Goal: Task Accomplishment & Management: Use online tool/utility

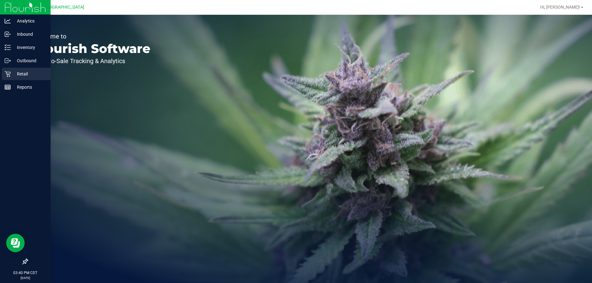
click at [24, 77] on p "Retail" at bounding box center [29, 73] width 37 height 7
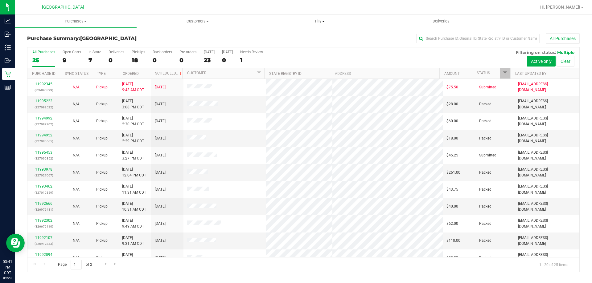
click at [319, 25] on uib-tab-heading "Tills Manage tills Reconcile e-payments" at bounding box center [319, 21] width 121 height 12
click at [300, 37] on li "Manage tills" at bounding box center [319, 37] width 122 height 7
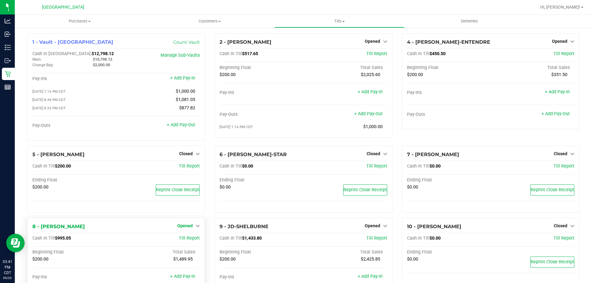
click at [187, 228] on span "Opened" at bounding box center [184, 226] width 15 height 5
click at [196, 243] on div "Close Till" at bounding box center [186, 239] width 46 height 8
click at [187, 241] on link "Close Till" at bounding box center [186, 238] width 17 height 5
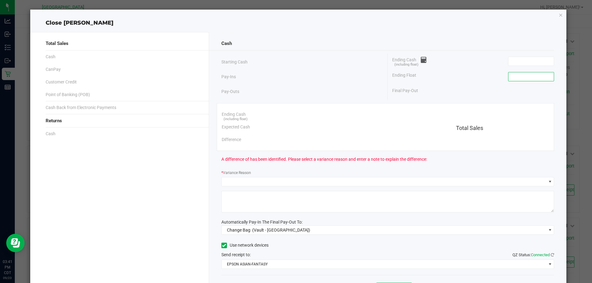
click at [520, 72] on input at bounding box center [530, 76] width 45 height 9
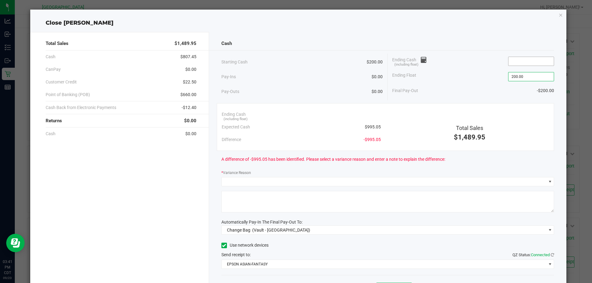
type input "$200.00"
click at [515, 62] on input at bounding box center [530, 61] width 45 height 9
click at [525, 61] on input at bounding box center [530, 61] width 45 height 9
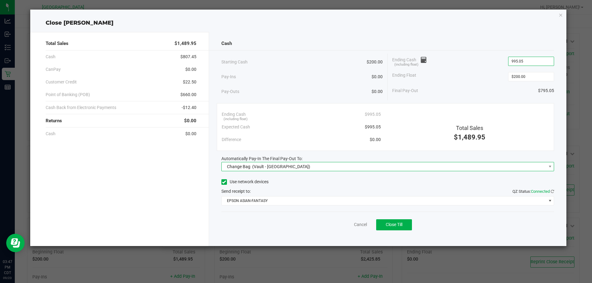
type input "$995.05"
click at [336, 166] on span "Change Bag (Vault - Panama City)" at bounding box center [384, 166] width 325 height 9
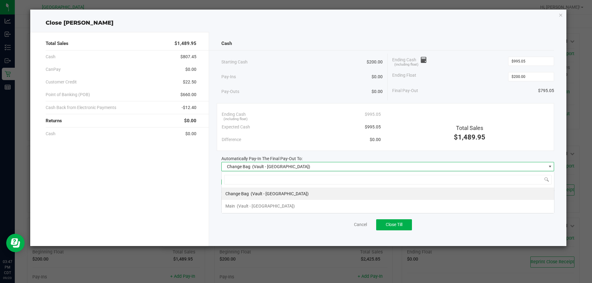
scroll to position [9, 333]
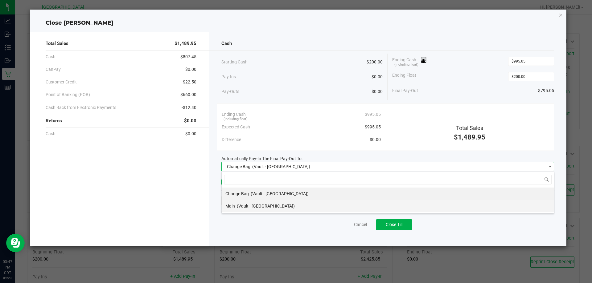
click at [259, 204] on span "(Vault - [GEOGRAPHIC_DATA])" at bounding box center [266, 206] width 58 height 5
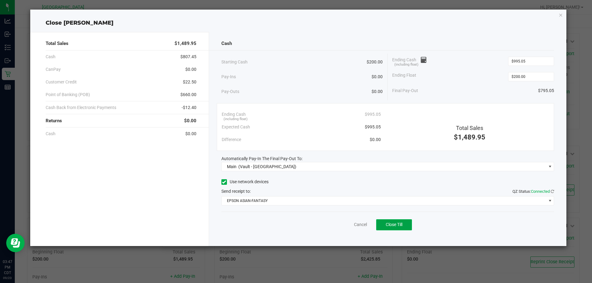
click at [393, 224] on span "Close Till" at bounding box center [394, 224] width 17 height 5
click at [348, 225] on link "Dismiss" at bounding box center [346, 225] width 15 height 6
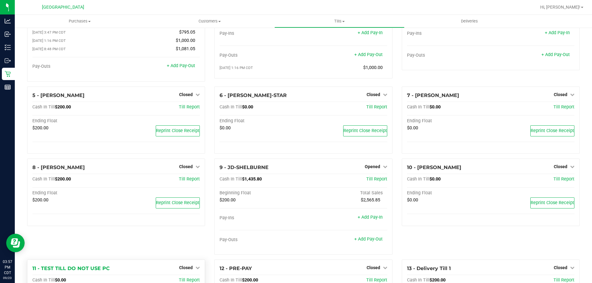
scroll to position [62, 0]
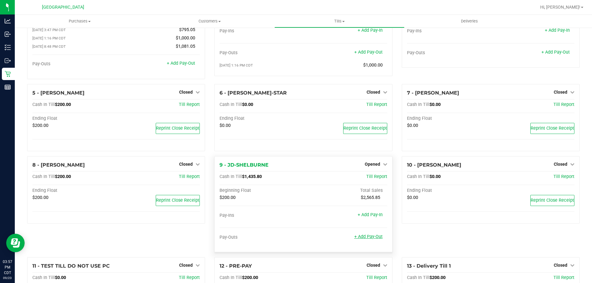
click at [371, 238] on link "+ Add Pay-Out" at bounding box center [368, 236] width 28 height 5
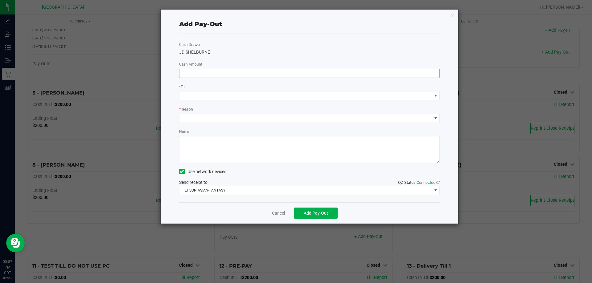
click at [253, 76] on input at bounding box center [309, 73] width 260 height 9
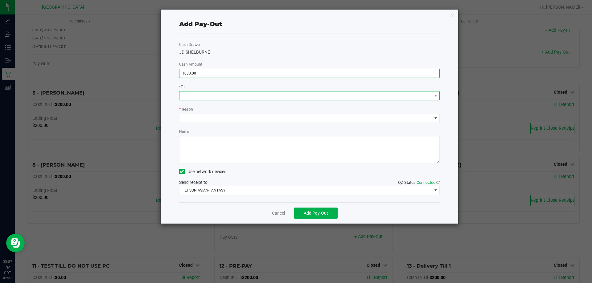
type input "$1,000.00"
click at [255, 97] on span at bounding box center [305, 96] width 252 height 9
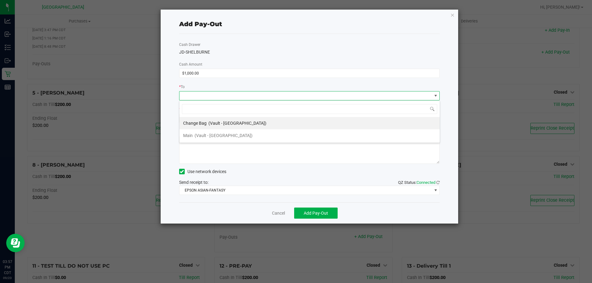
scroll to position [9, 261]
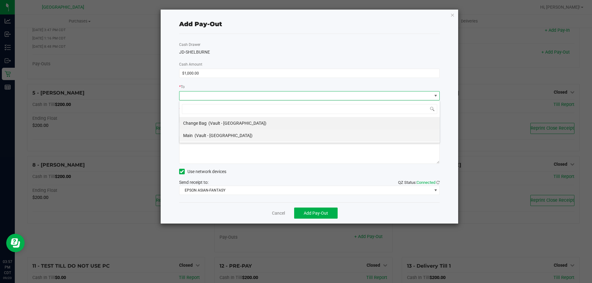
click at [253, 133] on li "Main (Vault - [GEOGRAPHIC_DATA])" at bounding box center [309, 135] width 260 height 12
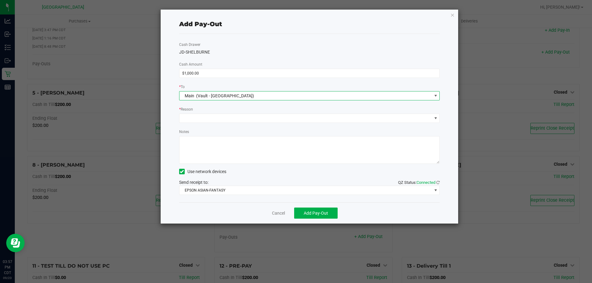
click at [250, 110] on div "* Reason" at bounding box center [309, 110] width 261 height 8
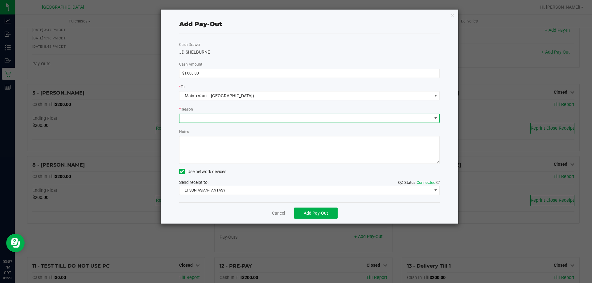
click at [248, 115] on span at bounding box center [305, 118] width 252 height 9
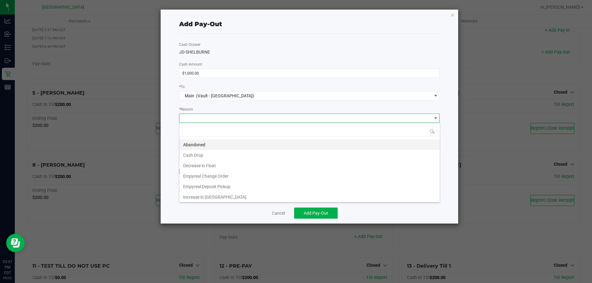
click at [235, 150] on li "Abandoned" at bounding box center [309, 145] width 260 height 10
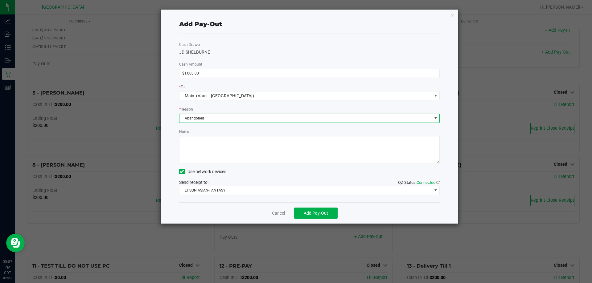
click at [237, 123] on div "Cash Drawer JD-SHELBURNE Cash Amount $1,000.00 * To Main (Vault - [GEOGRAPHIC_D…" at bounding box center [309, 118] width 261 height 169
click at [237, 117] on span "Abandoned" at bounding box center [305, 118] width 252 height 9
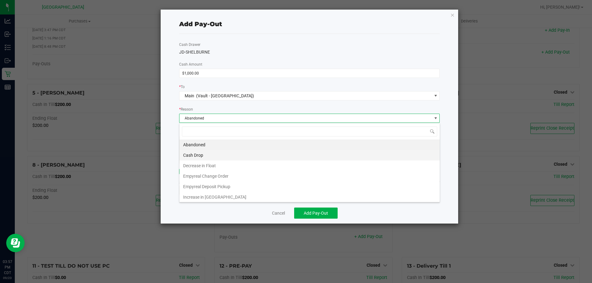
click at [229, 158] on li "Cash Drop" at bounding box center [309, 155] width 260 height 10
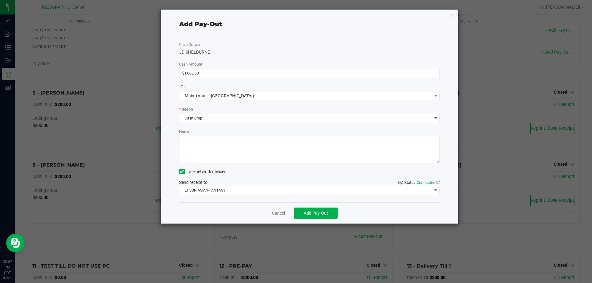
click at [229, 158] on textarea "Notes" at bounding box center [309, 150] width 261 height 28
type textarea "CJS"
click at [320, 218] on button "Add Pay-Out" at bounding box center [315, 213] width 43 height 11
click at [280, 212] on link "Dismiss" at bounding box center [276, 213] width 15 height 6
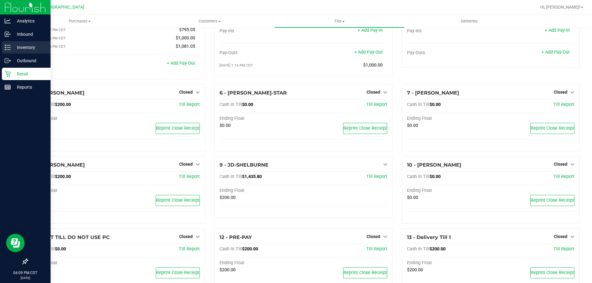
click at [27, 45] on p "Inventory" at bounding box center [29, 47] width 37 height 7
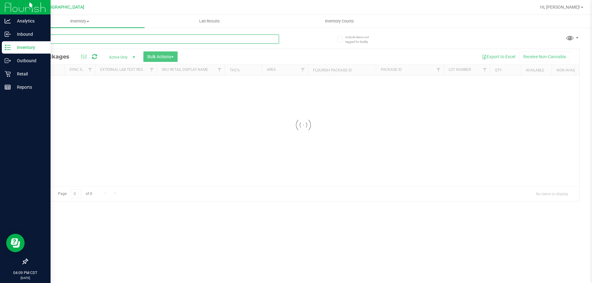
click at [147, 42] on input "text" at bounding box center [153, 39] width 252 height 9
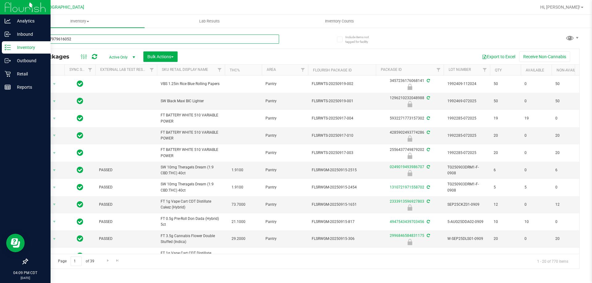
type input "4836827979616052"
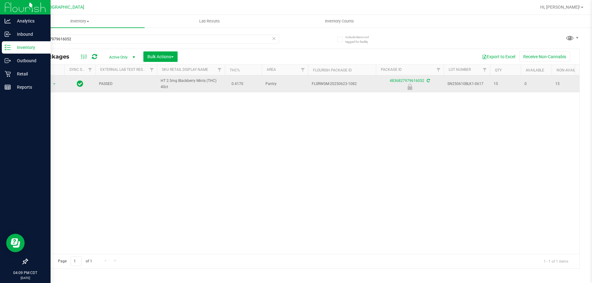
click at [49, 88] on span "Action" at bounding box center [42, 84] width 17 height 9
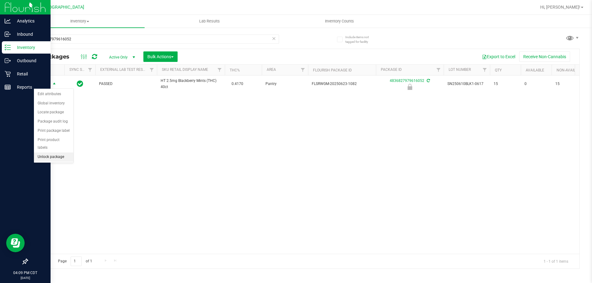
click at [56, 153] on li "Unlock package" at bounding box center [53, 157] width 39 height 9
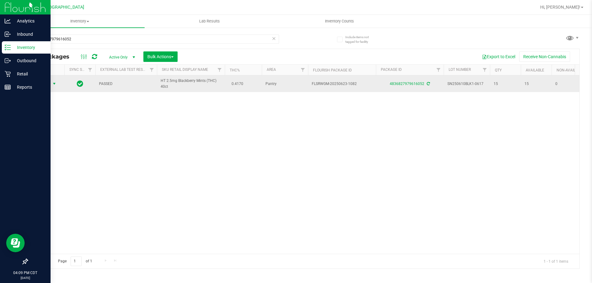
click at [51, 83] on span "select" at bounding box center [55, 84] width 8 height 9
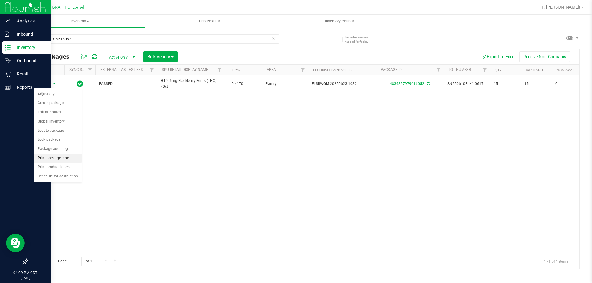
click at [62, 157] on li "Print package label" at bounding box center [58, 158] width 48 height 9
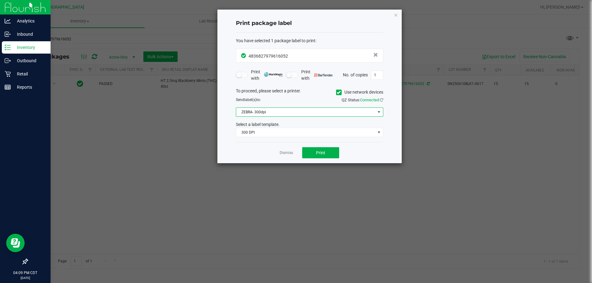
click at [314, 108] on span "ZEBRA- 300dpi" at bounding box center [309, 112] width 147 height 9
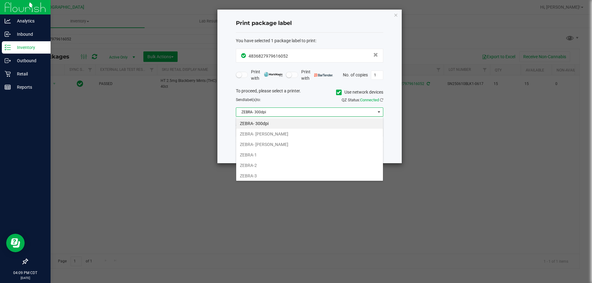
scroll to position [9, 147]
click at [298, 127] on li "ZEBRA- 300dpi" at bounding box center [309, 123] width 147 height 10
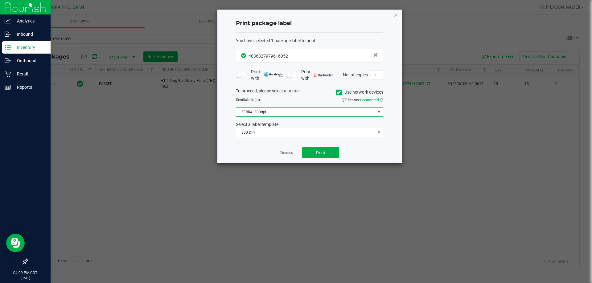
click at [299, 109] on span "ZEBRA- 300dpi" at bounding box center [305, 112] width 139 height 9
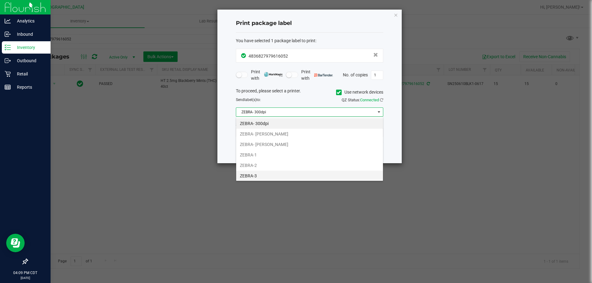
click at [284, 177] on li "ZEBRA-3" at bounding box center [309, 176] width 147 height 10
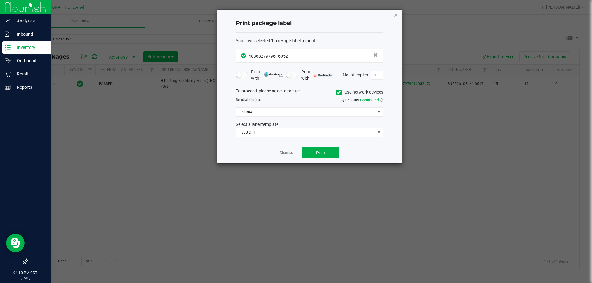
click at [286, 131] on span "300 DPI" at bounding box center [305, 132] width 139 height 9
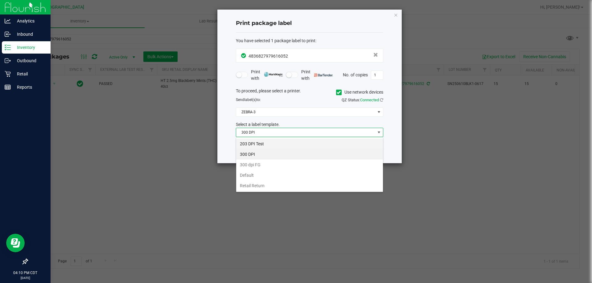
click at [285, 144] on li "203 DPI Test" at bounding box center [309, 144] width 147 height 10
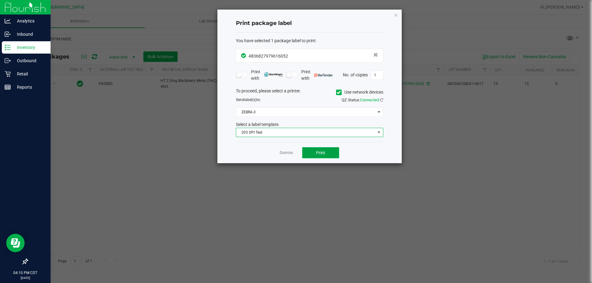
click at [320, 154] on span "Print" at bounding box center [320, 152] width 9 height 5
